Goal: Navigation & Orientation: Find specific page/section

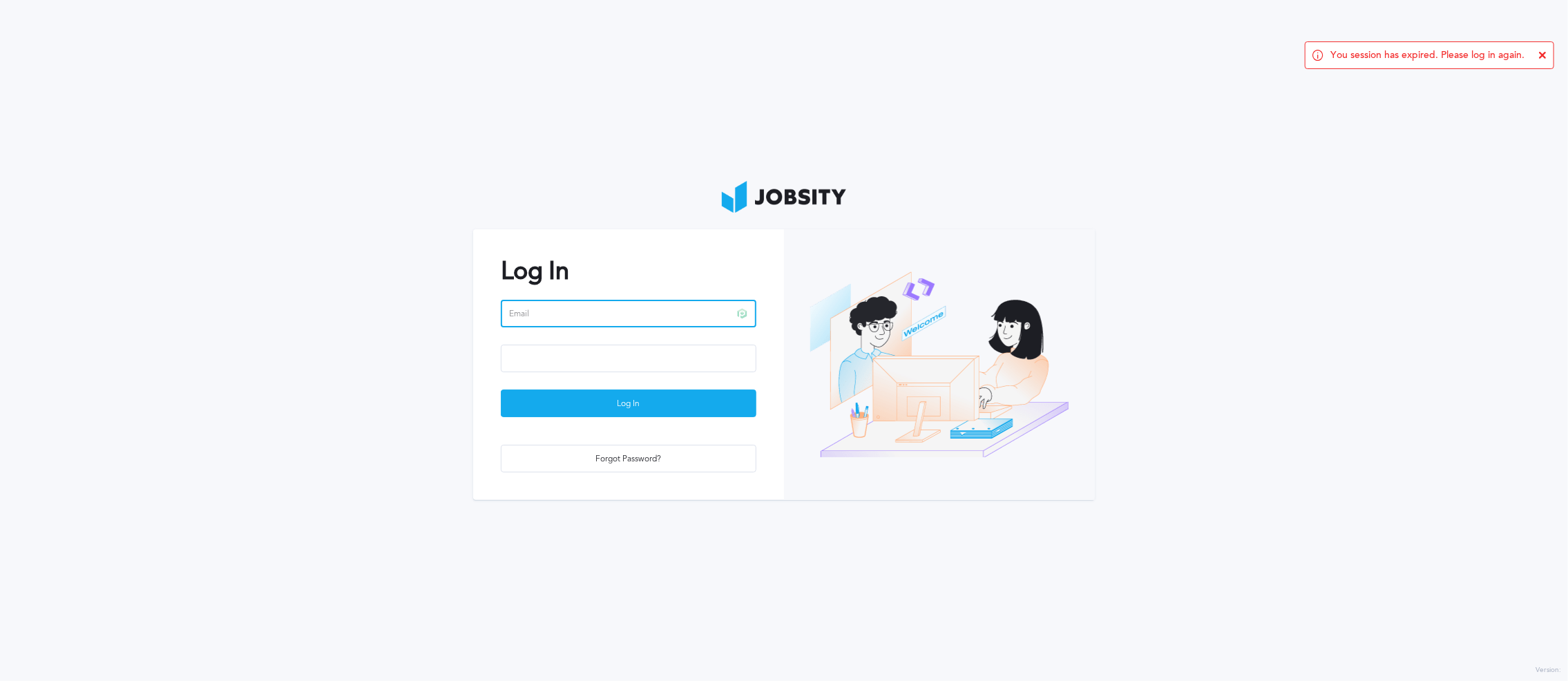
type input "[EMAIL_ADDRESS][PERSON_NAME][DOMAIN_NAME]"
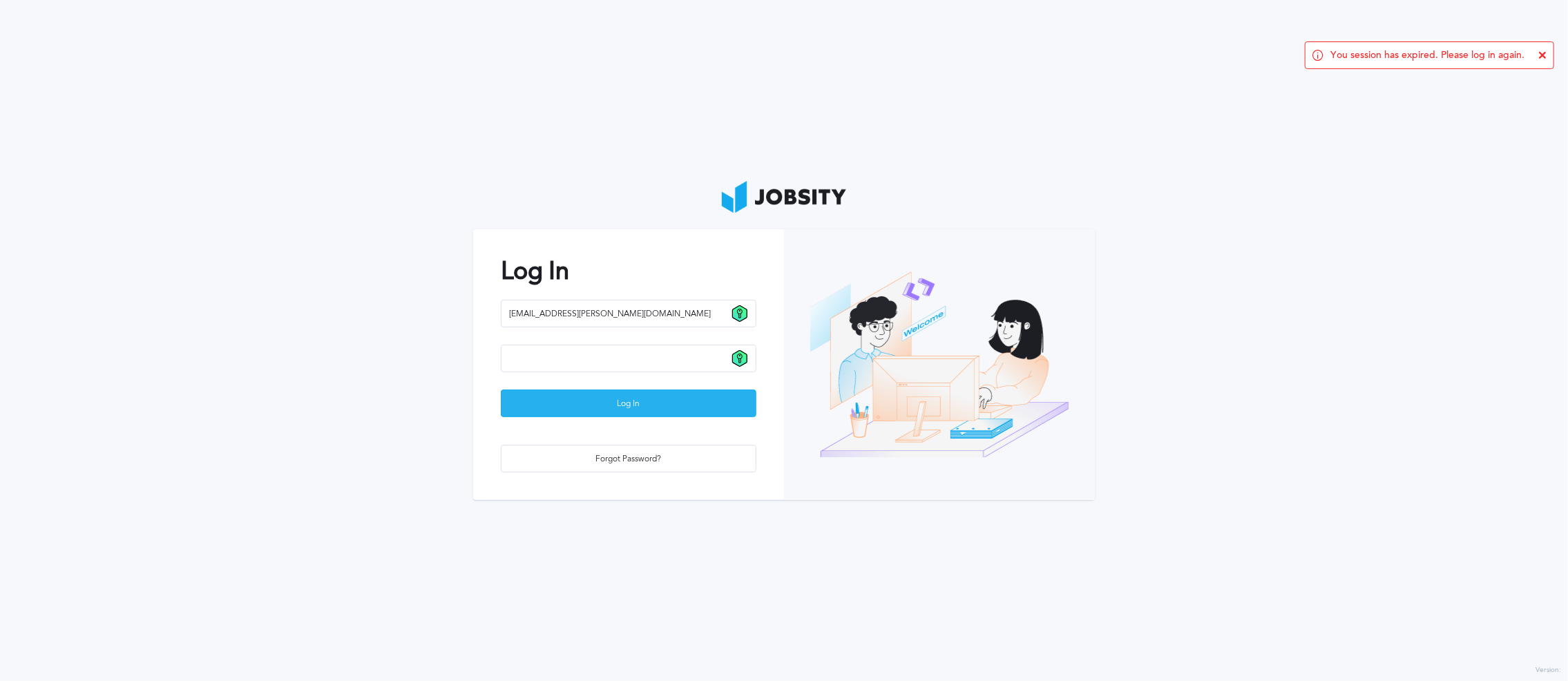
click at [586, 396] on div "Log In" at bounding box center [628, 405] width 254 height 28
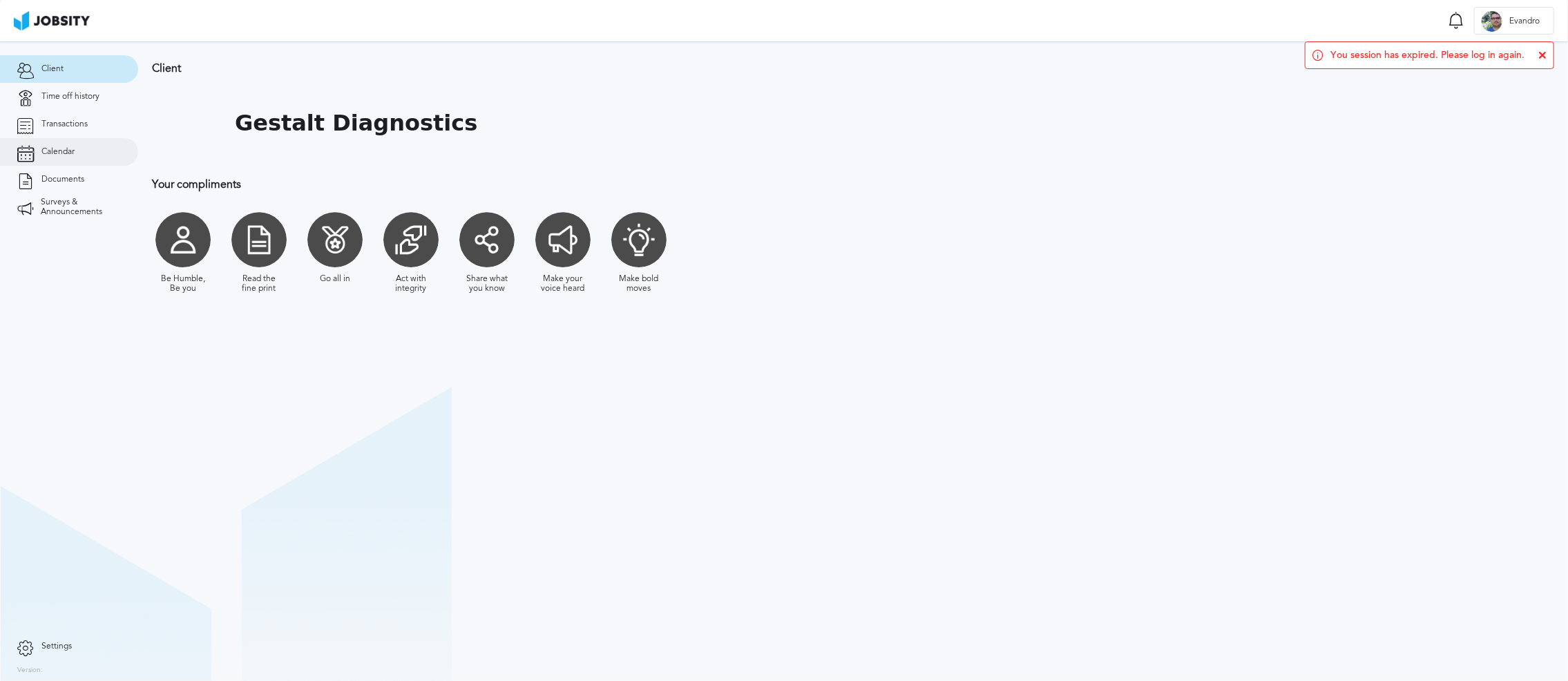
click at [64, 150] on span "Calendar" at bounding box center [59, 152] width 33 height 9
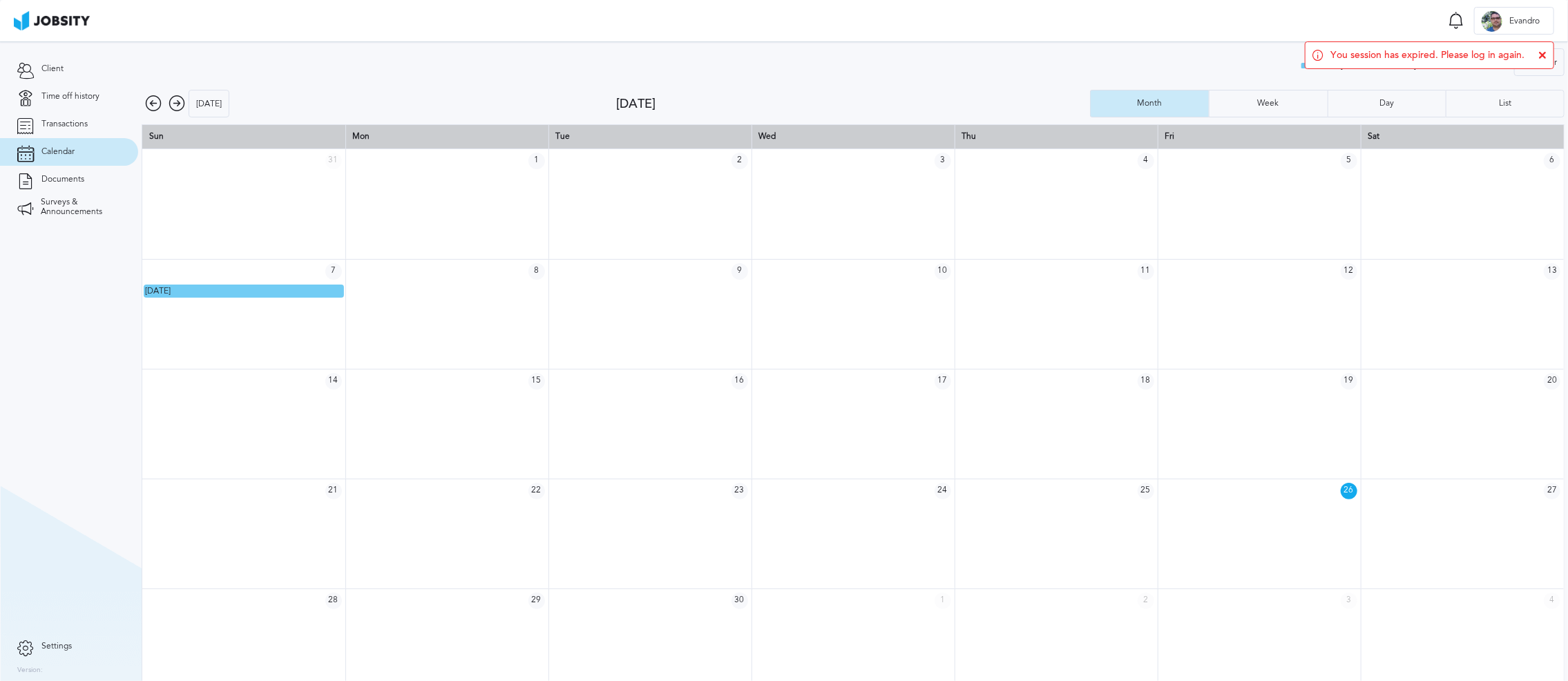
click at [1544, 56] on icon at bounding box center [1542, 55] width 8 height 8
click at [174, 105] on icon at bounding box center [177, 104] width 17 height 17
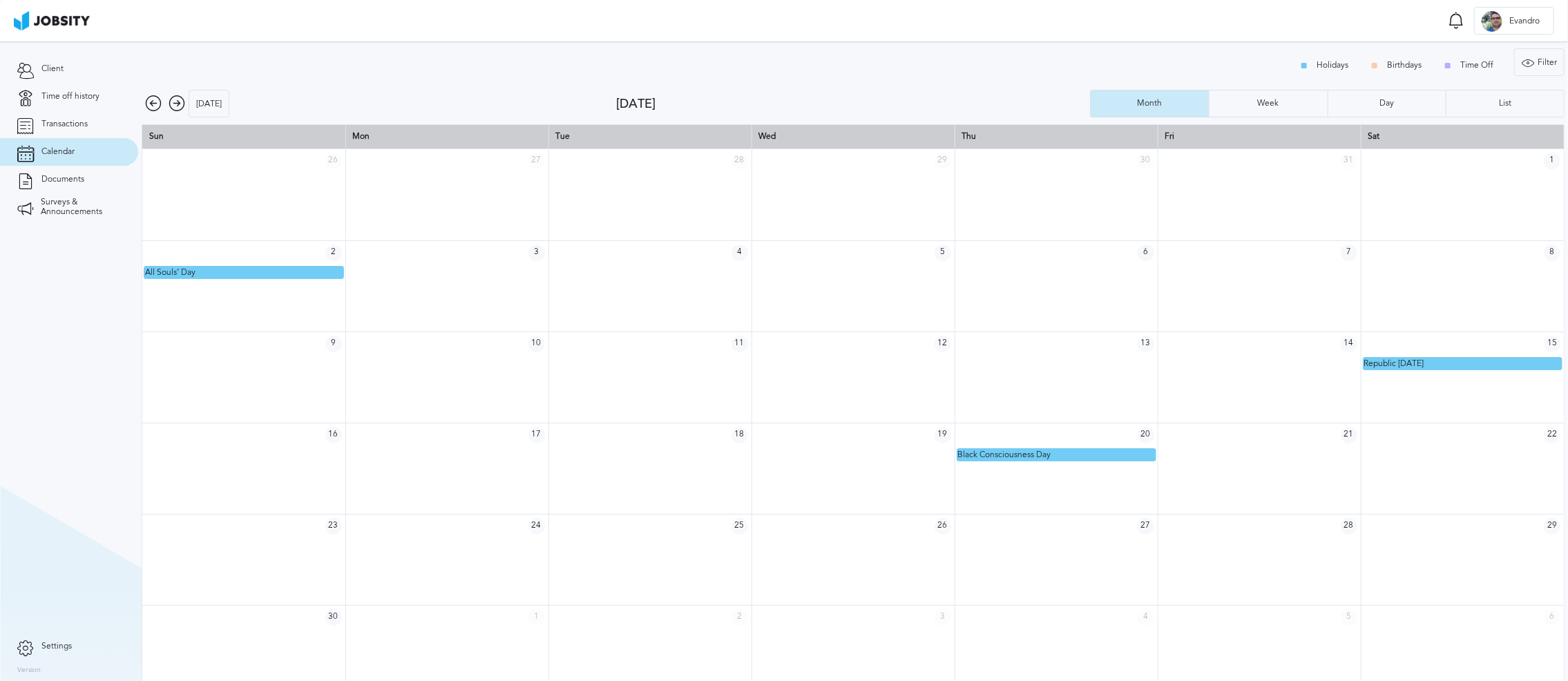
click at [181, 103] on icon at bounding box center [177, 104] width 17 height 17
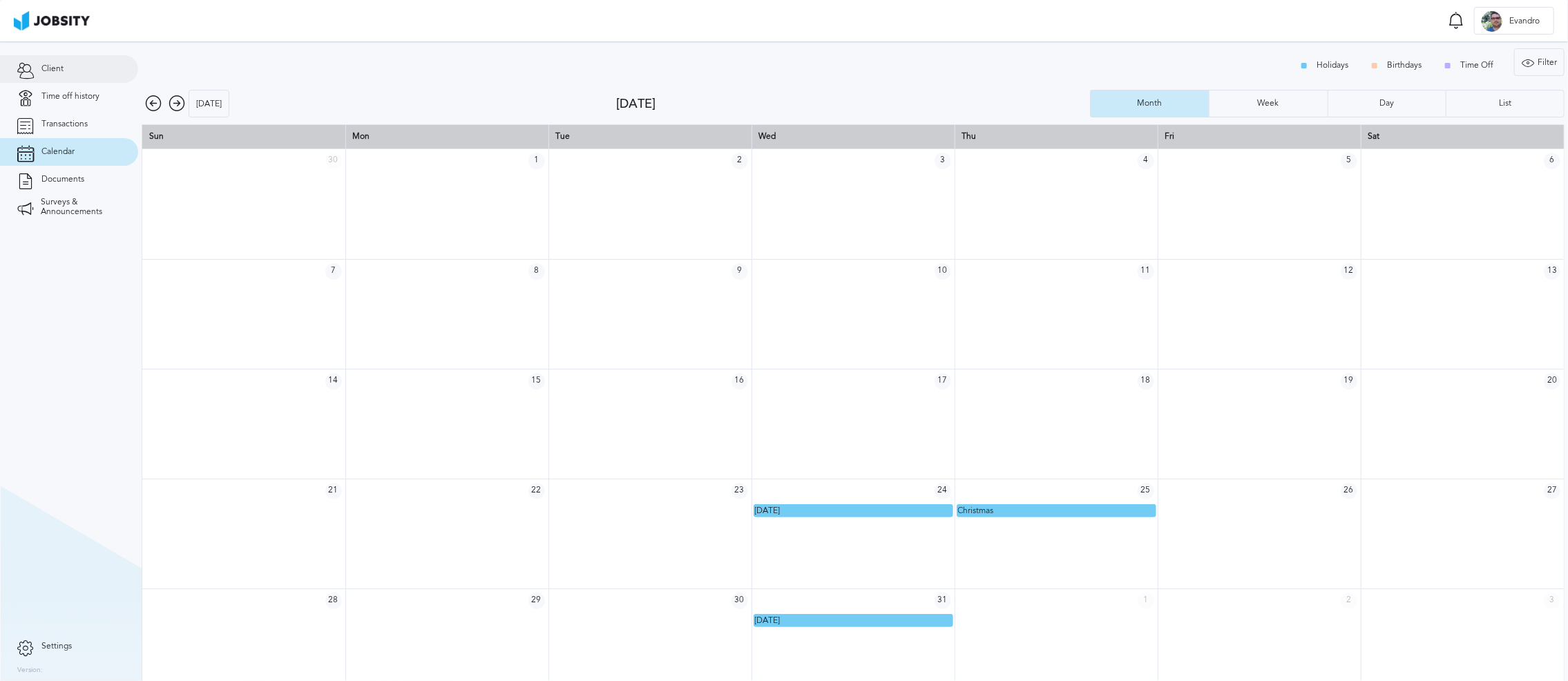
click at [71, 66] on link "Client" at bounding box center [69, 69] width 139 height 28
